Goal: Task Accomplishment & Management: Manage account settings

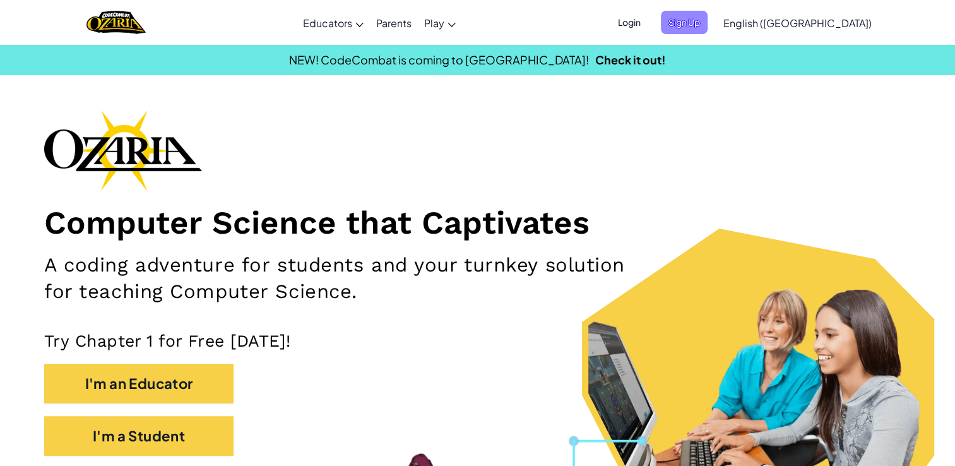
click at [708, 15] on span "Sign Up" at bounding box center [684, 22] width 47 height 23
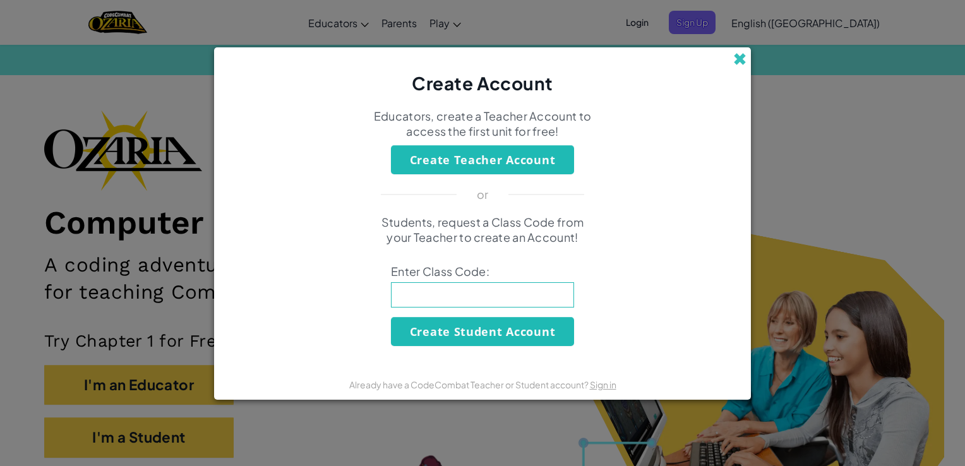
click at [740, 58] on span at bounding box center [739, 58] width 13 height 13
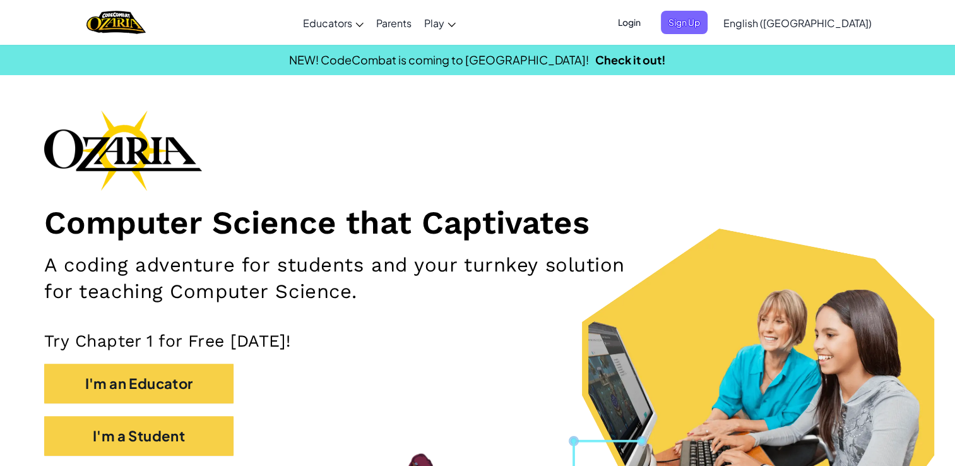
click at [648, 24] on span "Login" at bounding box center [630, 22] width 38 height 23
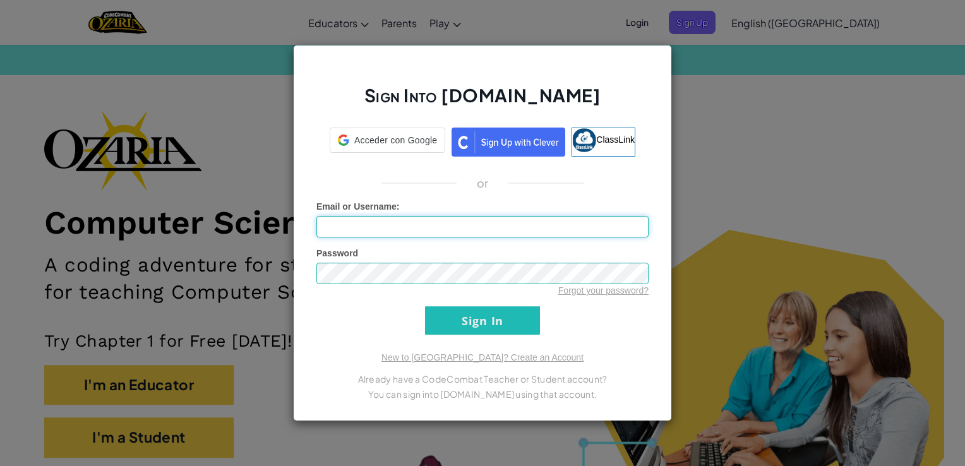
type input "[EMAIL_ADDRESS][DOMAIN_NAME]"
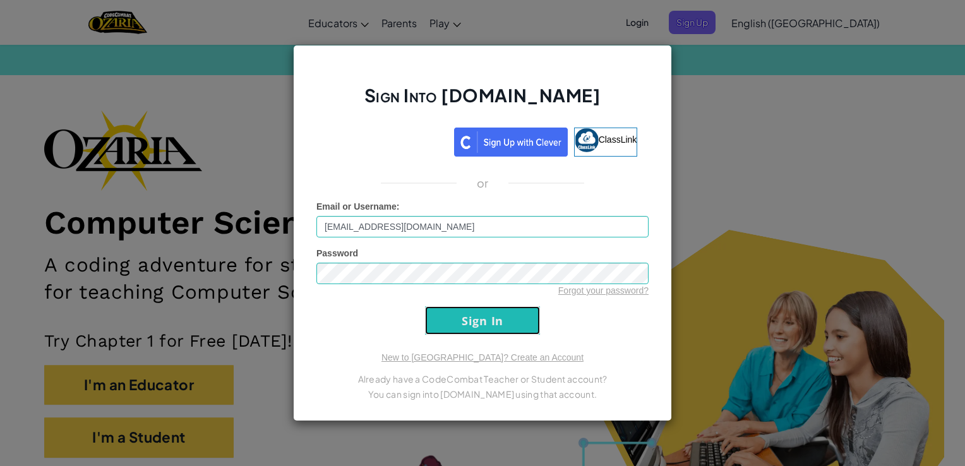
click at [486, 328] on input "Sign In" at bounding box center [482, 320] width 115 height 28
